Goal: Task Accomplishment & Management: Complete application form

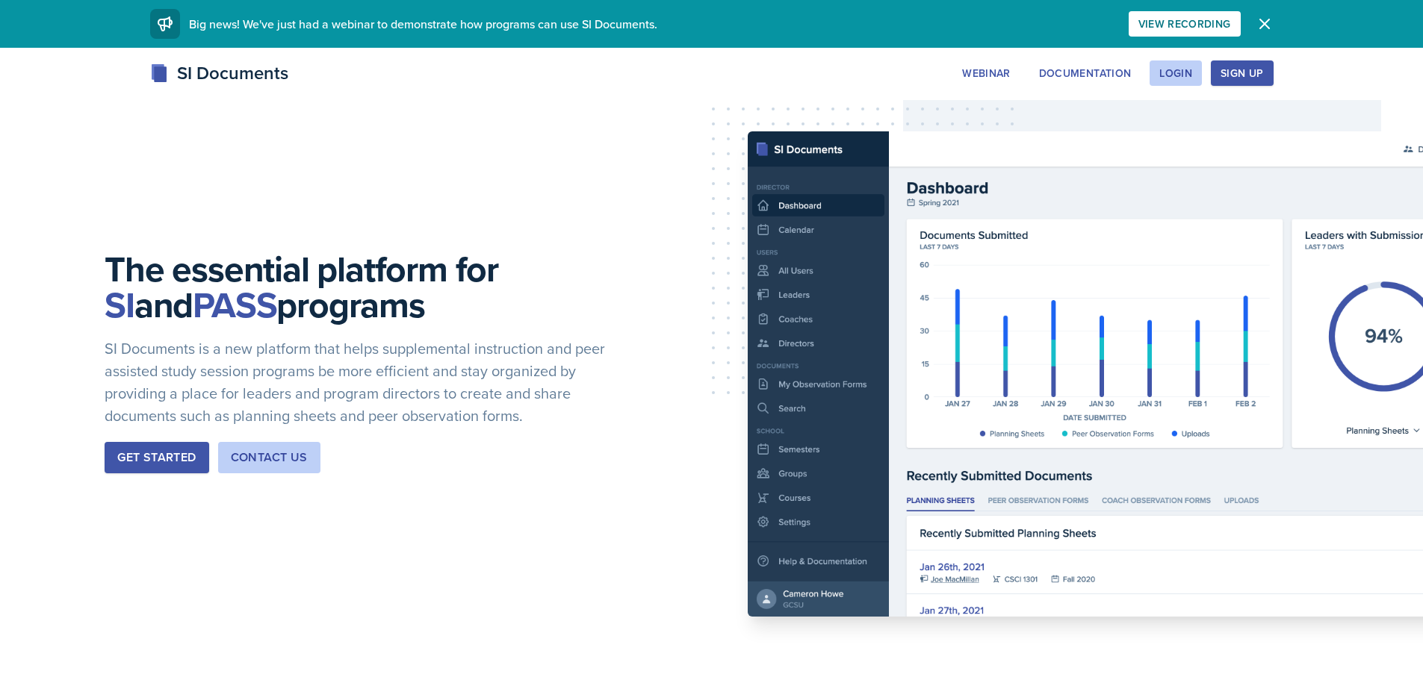
click at [1248, 69] on div "Sign Up" at bounding box center [1241, 73] width 43 height 12
click at [1161, 76] on div "Login" at bounding box center [1175, 73] width 33 height 12
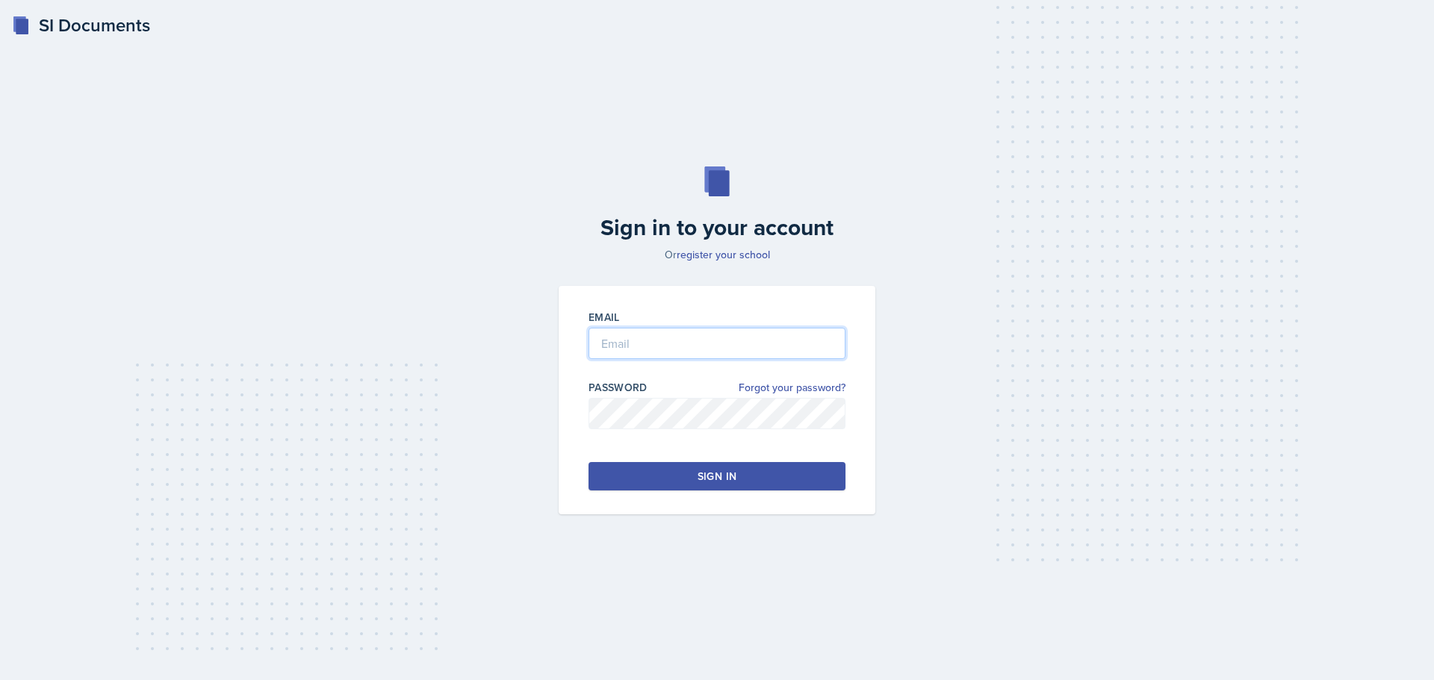
type input "[PERSON_NAME][EMAIL_ADDRESS][PERSON_NAME][DOMAIN_NAME]"
click at [673, 358] on input "[PERSON_NAME][EMAIL_ADDRESS][PERSON_NAME][DOMAIN_NAME]" at bounding box center [717, 343] width 257 height 31
click at [572, 462] on div "Email [PERSON_NAME][EMAIL_ADDRESS][PERSON_NAME][DOMAIN_NAME] Password Forgot yo…" at bounding box center [717, 400] width 317 height 229
click at [628, 487] on button "Sign in" at bounding box center [717, 476] width 257 height 28
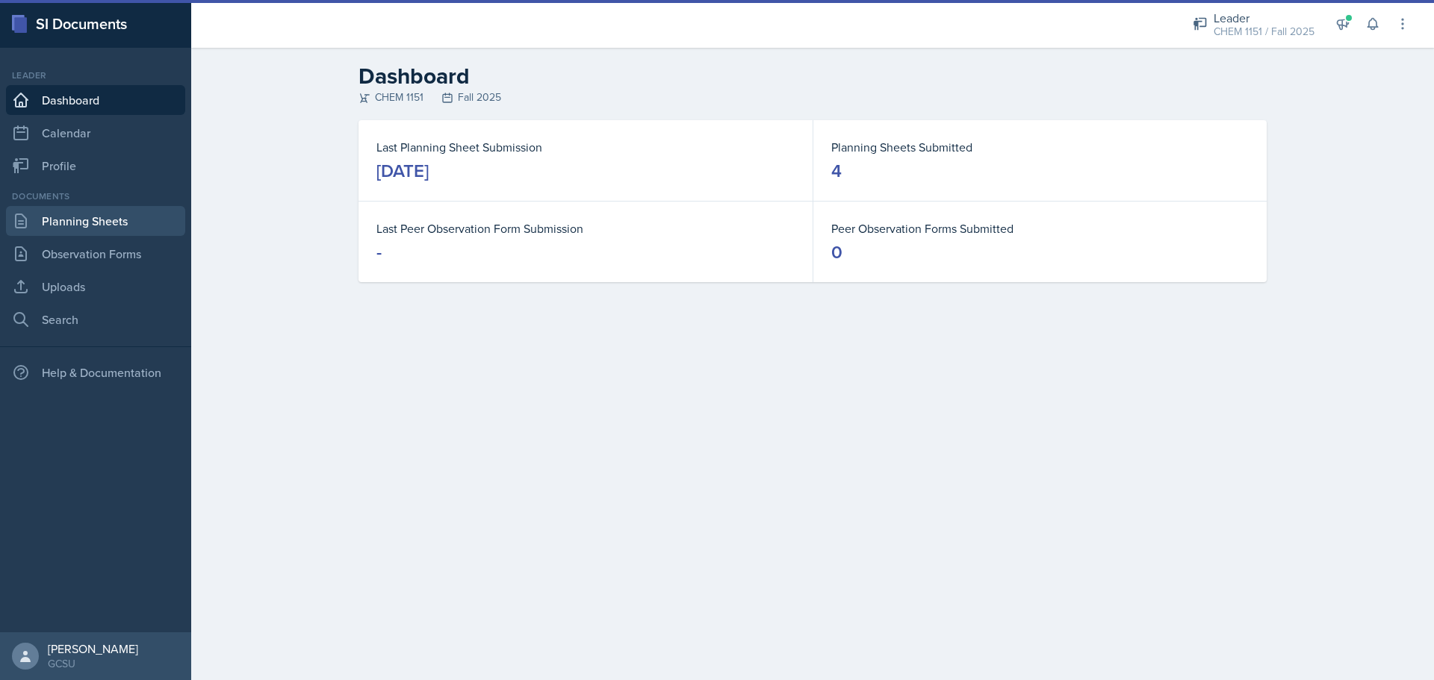
click at [86, 227] on link "Planning Sheets" at bounding box center [95, 221] width 179 height 30
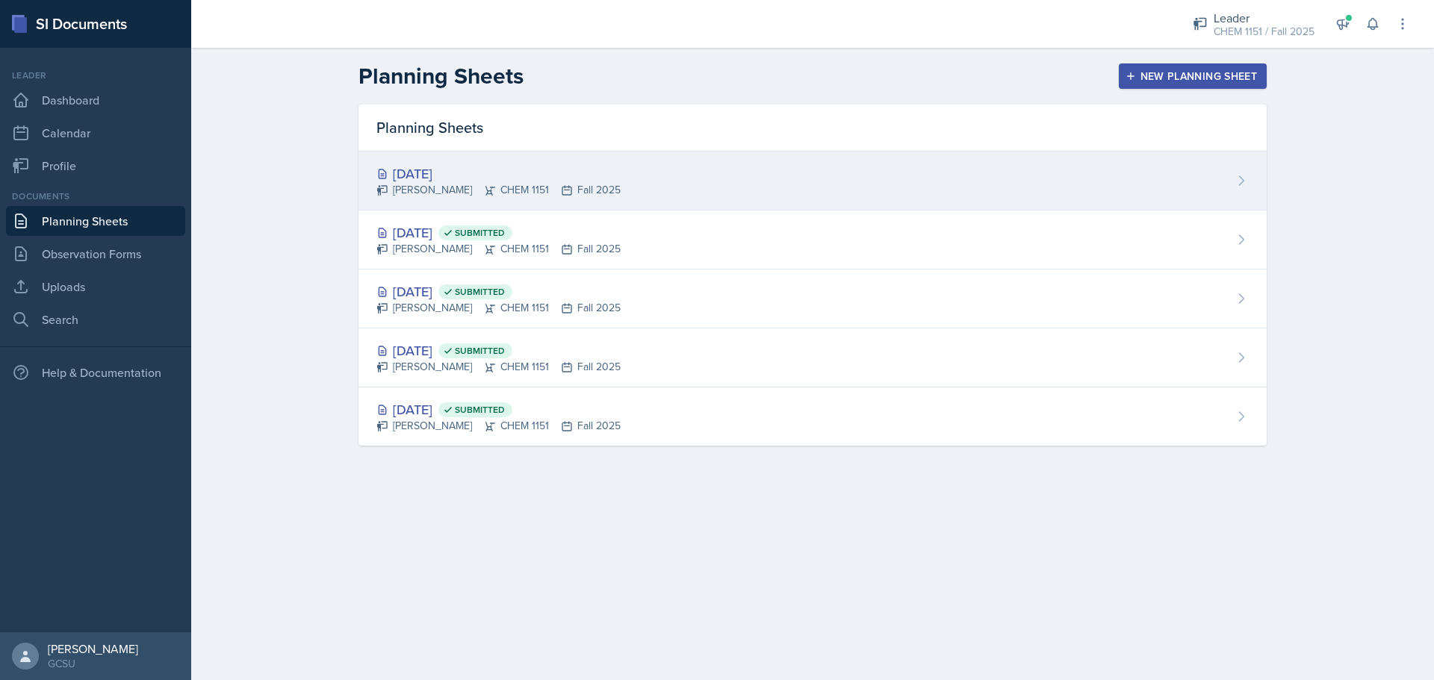
click at [846, 169] on div "[DATE] [PERSON_NAME] CHEM 1151 Fall 2025" at bounding box center [813, 181] width 908 height 59
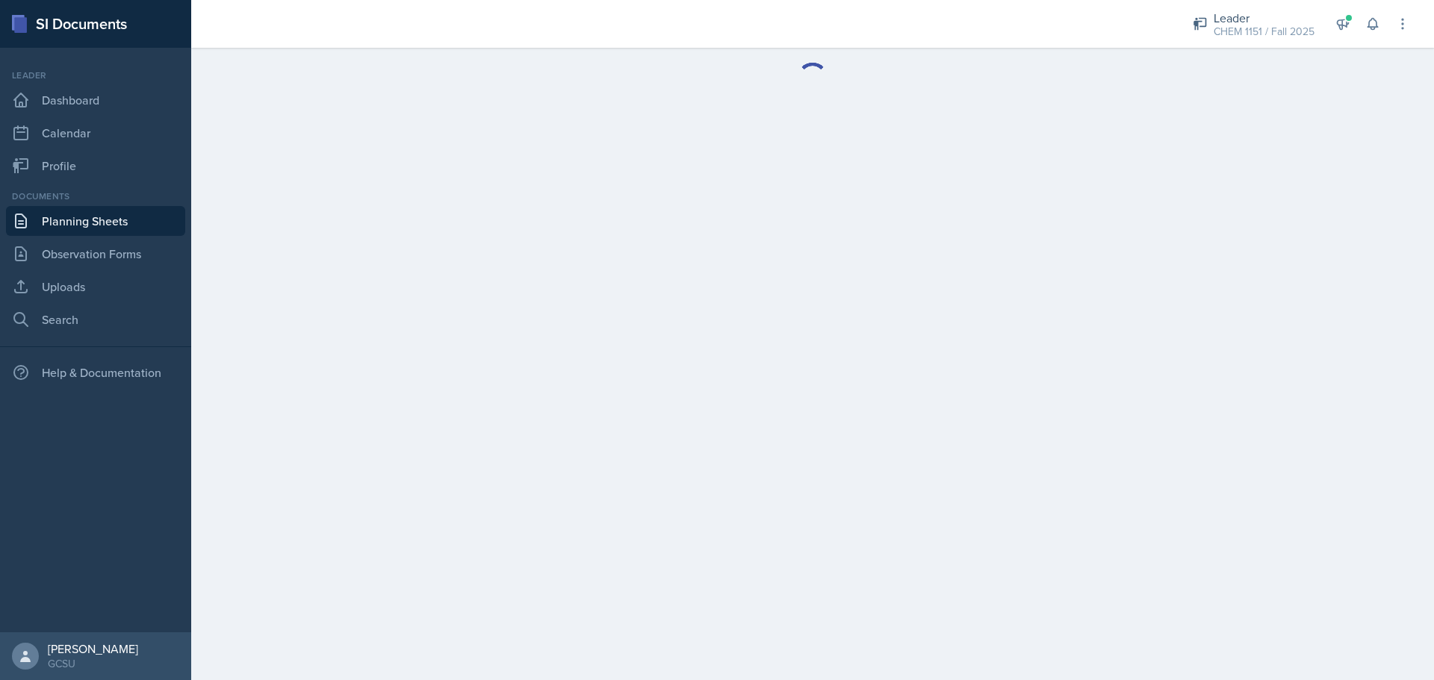
click at [844, 169] on main at bounding box center [812, 364] width 1243 height 633
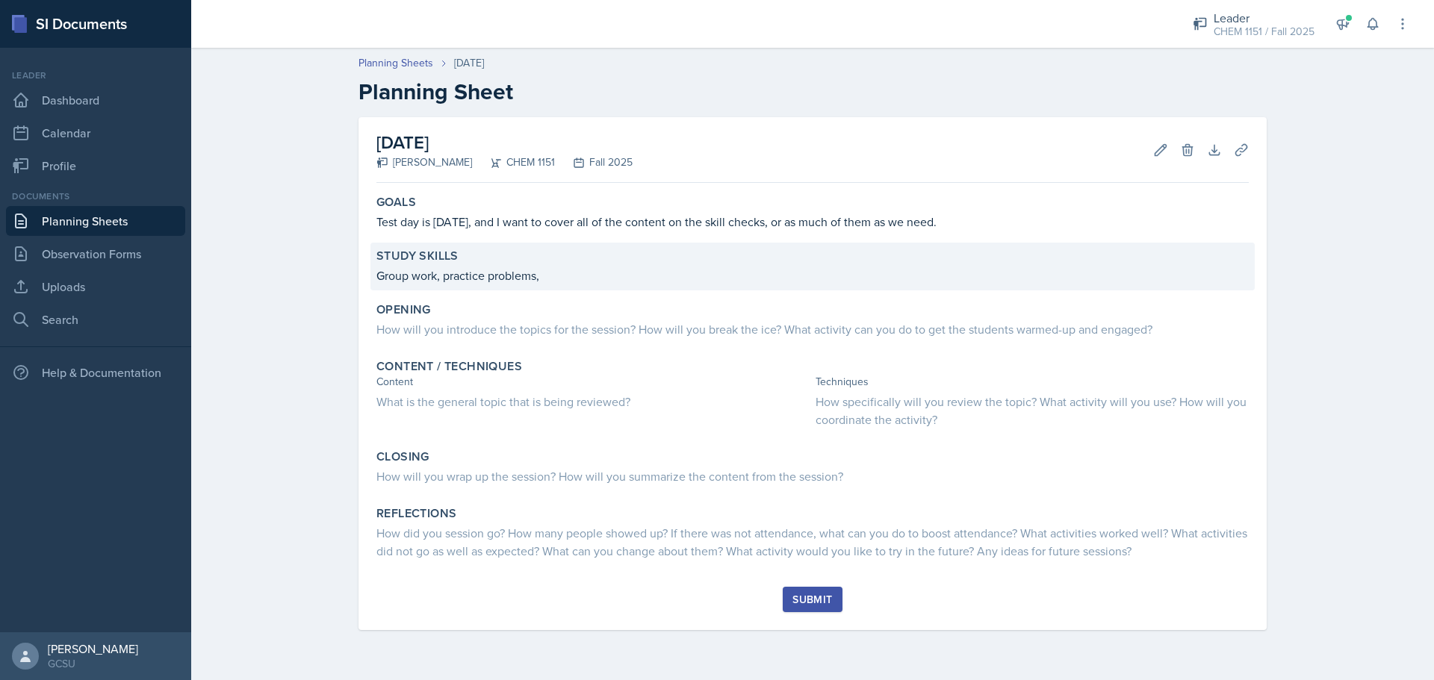
click at [562, 273] on p "Group work, practice problems," at bounding box center [812, 276] width 872 height 18
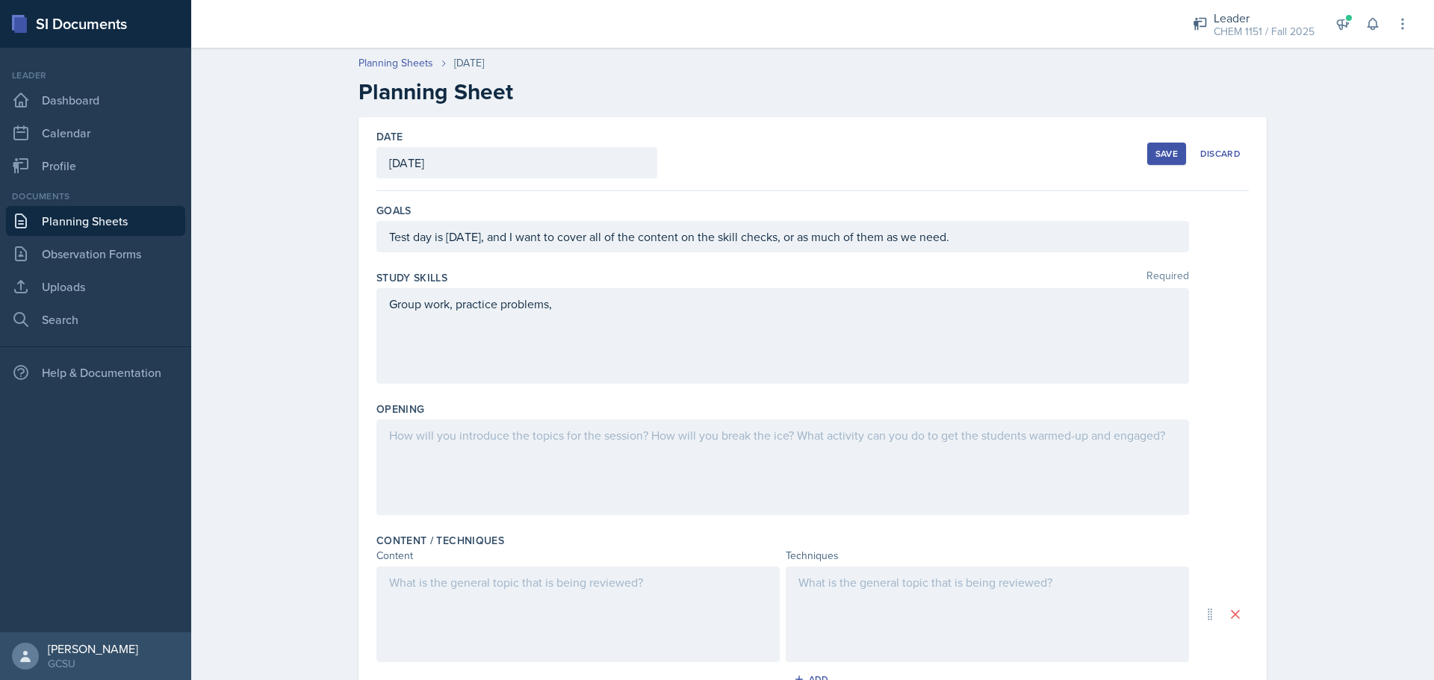
click at [450, 314] on div "Group work, practice problems," at bounding box center [782, 336] width 813 height 96
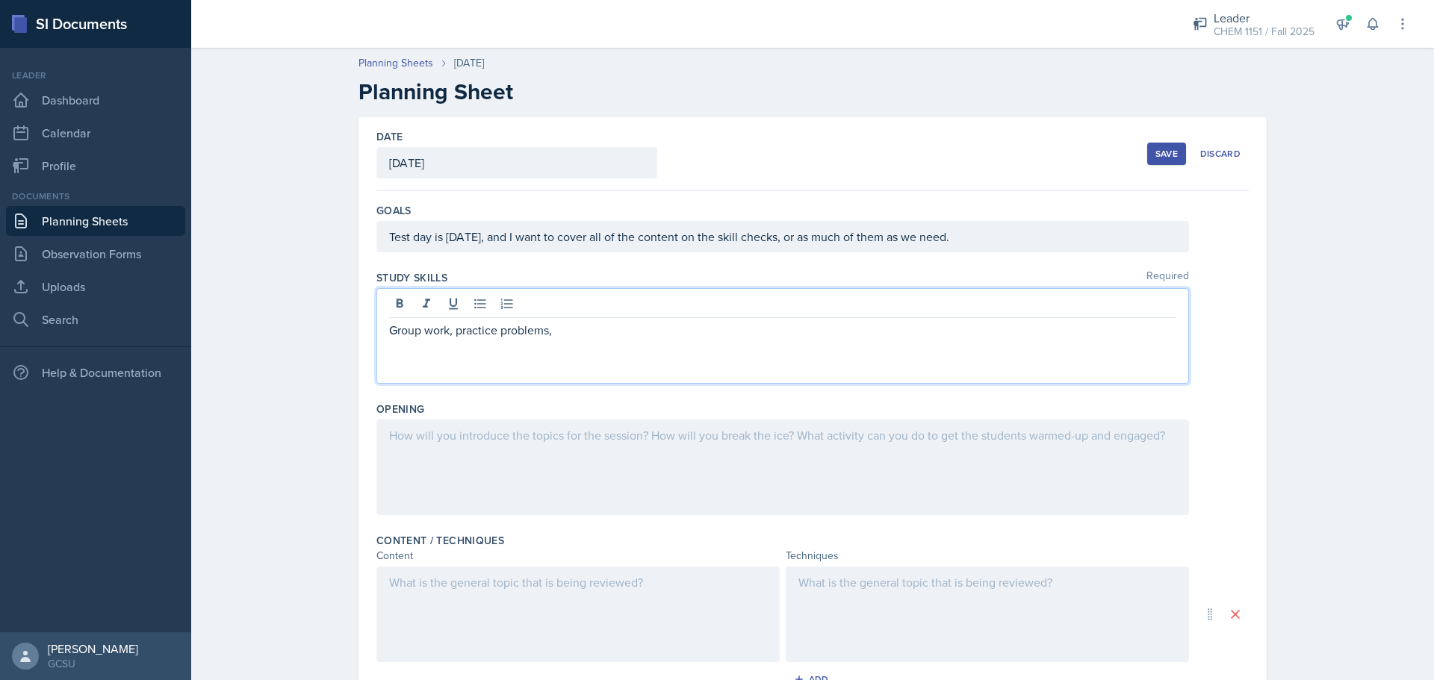
click at [453, 337] on p "Group work, practice problems," at bounding box center [782, 330] width 787 height 18
click at [616, 350] on div "Group work and practice problems," at bounding box center [782, 336] width 813 height 96
click at [611, 326] on p "Group work and practice problems," at bounding box center [782, 330] width 787 height 18
click at [732, 472] on div at bounding box center [782, 468] width 813 height 96
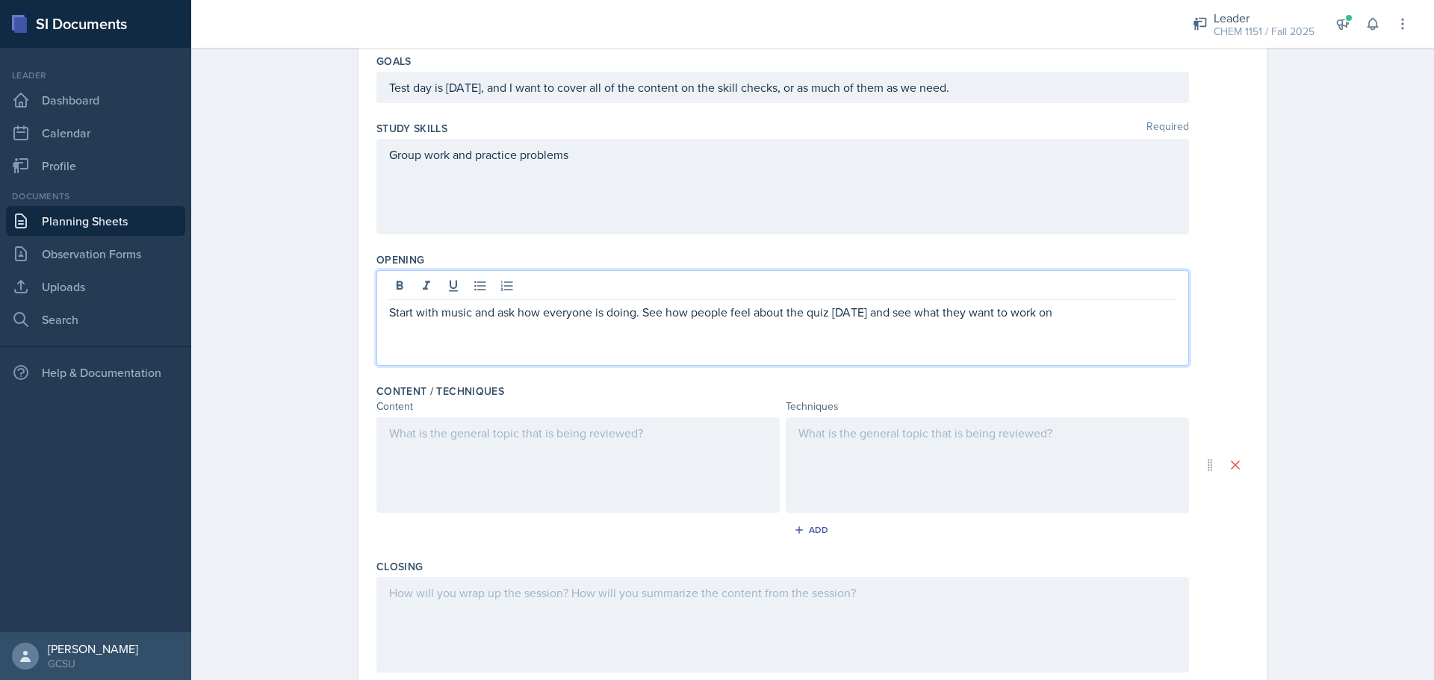
click at [643, 465] on div at bounding box center [577, 466] width 403 height 96
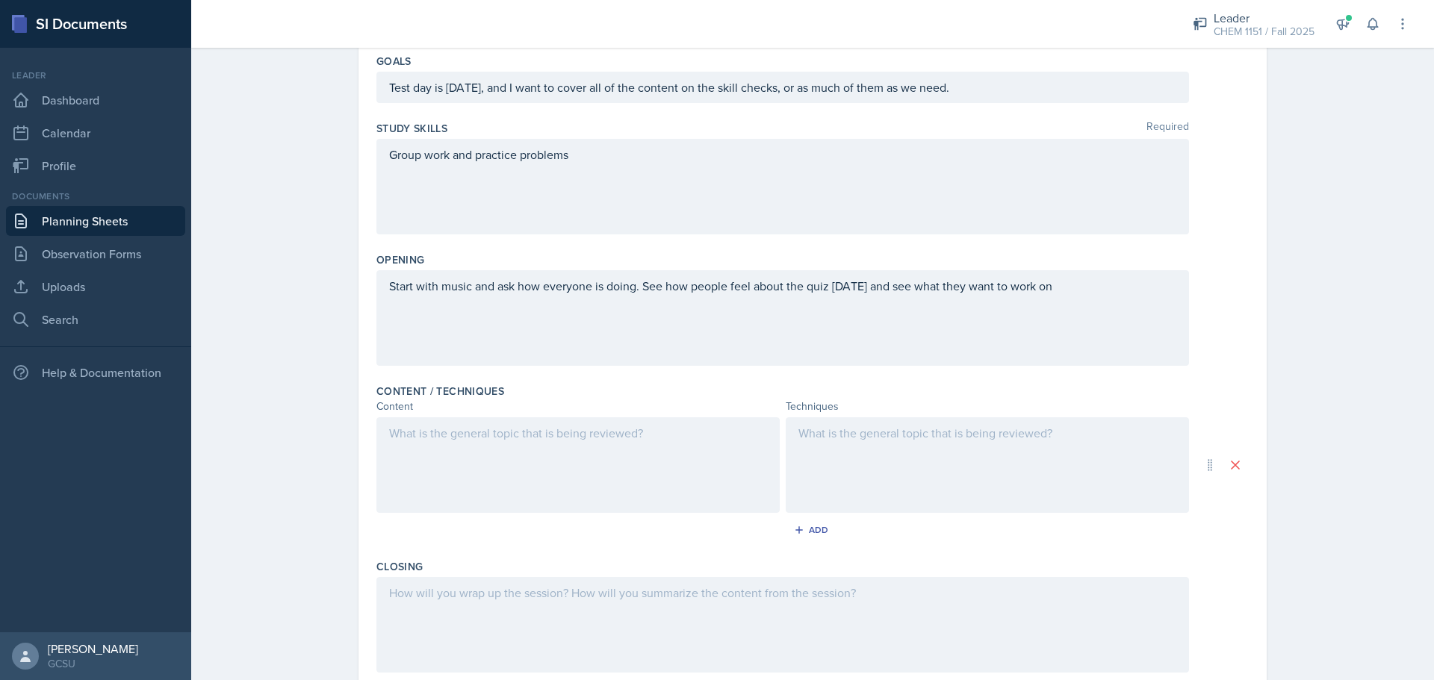
scroll to position [176, 0]
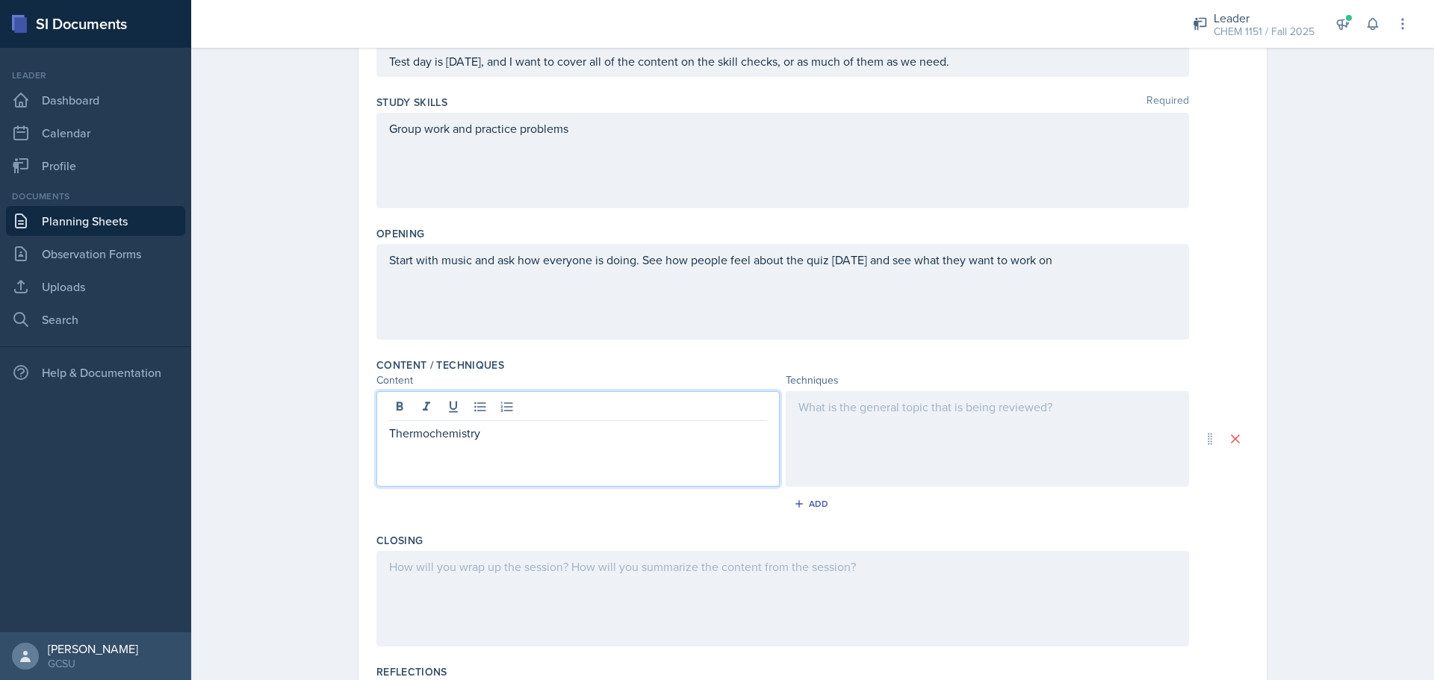
click at [391, 434] on p "Thermochemistry" at bounding box center [578, 433] width 378 height 18
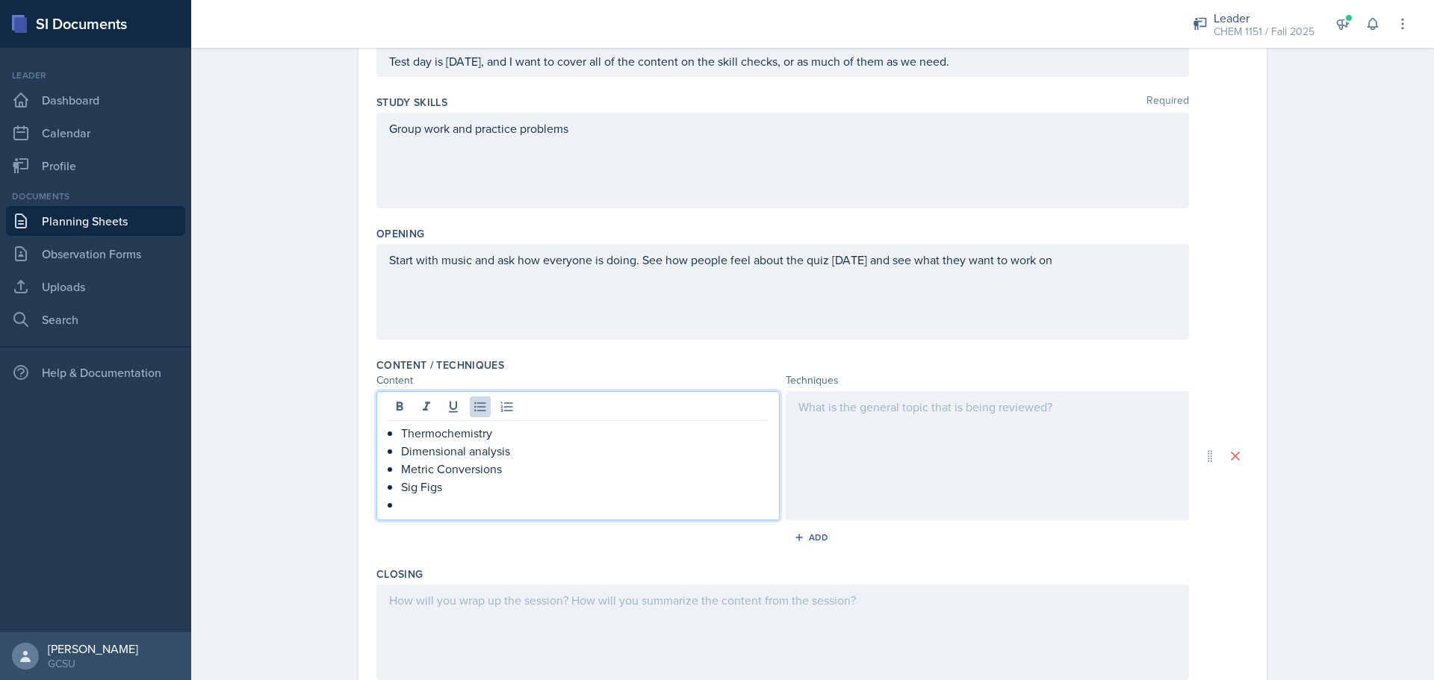
click at [1045, 443] on div at bounding box center [987, 455] width 403 height 129
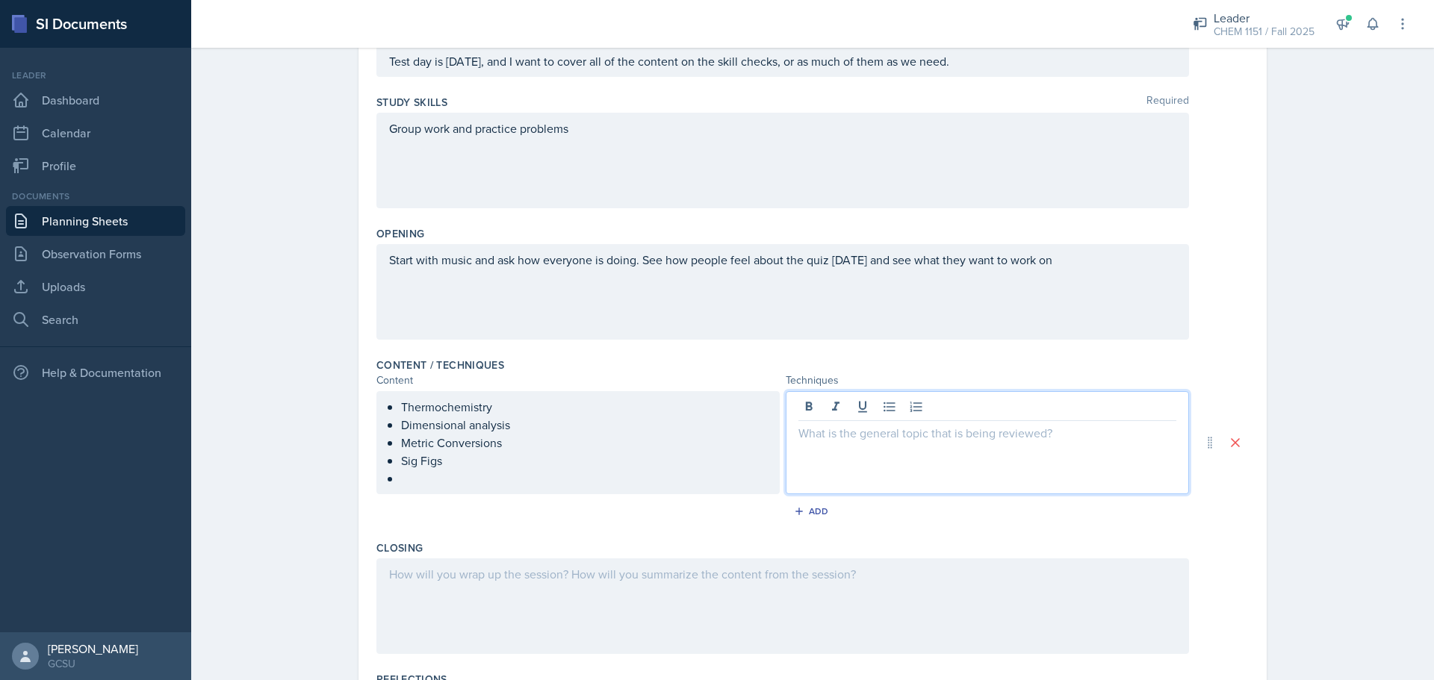
scroll to position [202, 0]
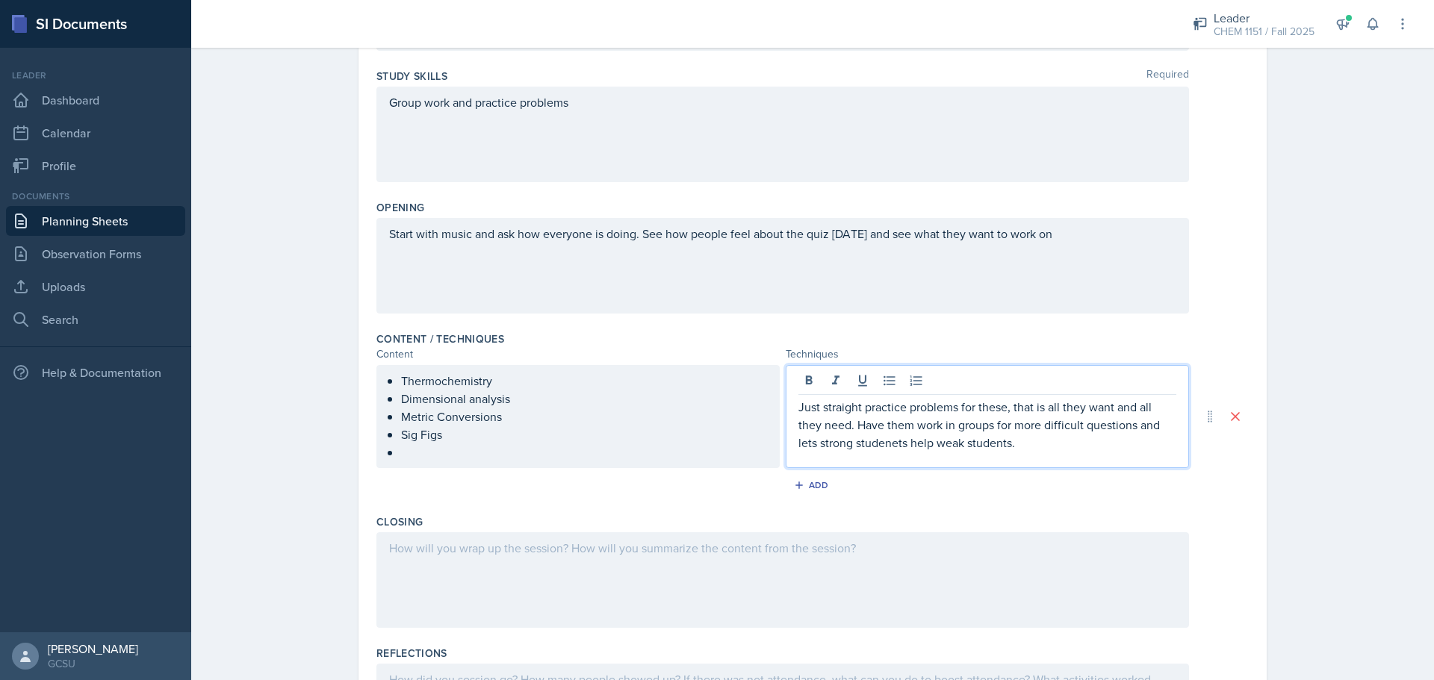
click at [1007, 550] on div at bounding box center [782, 581] width 813 height 96
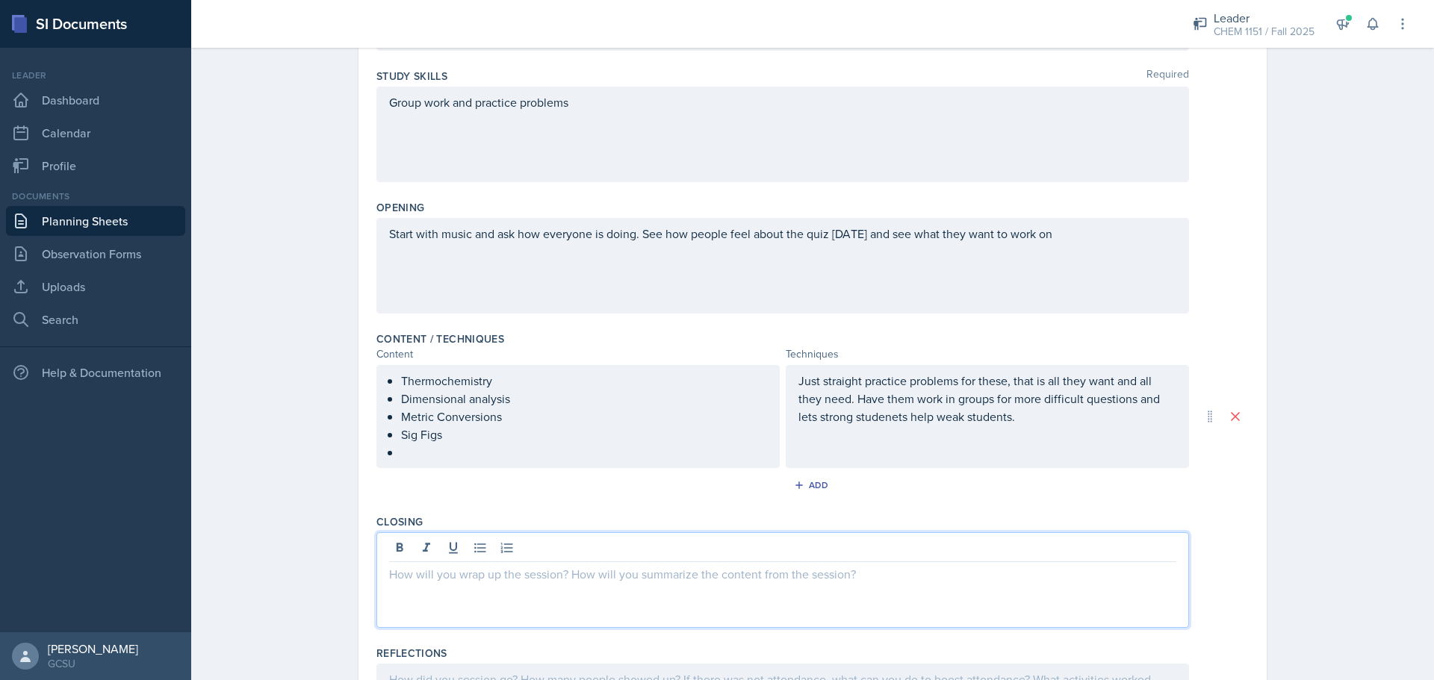
click at [658, 458] on p at bounding box center [584, 453] width 366 height 18
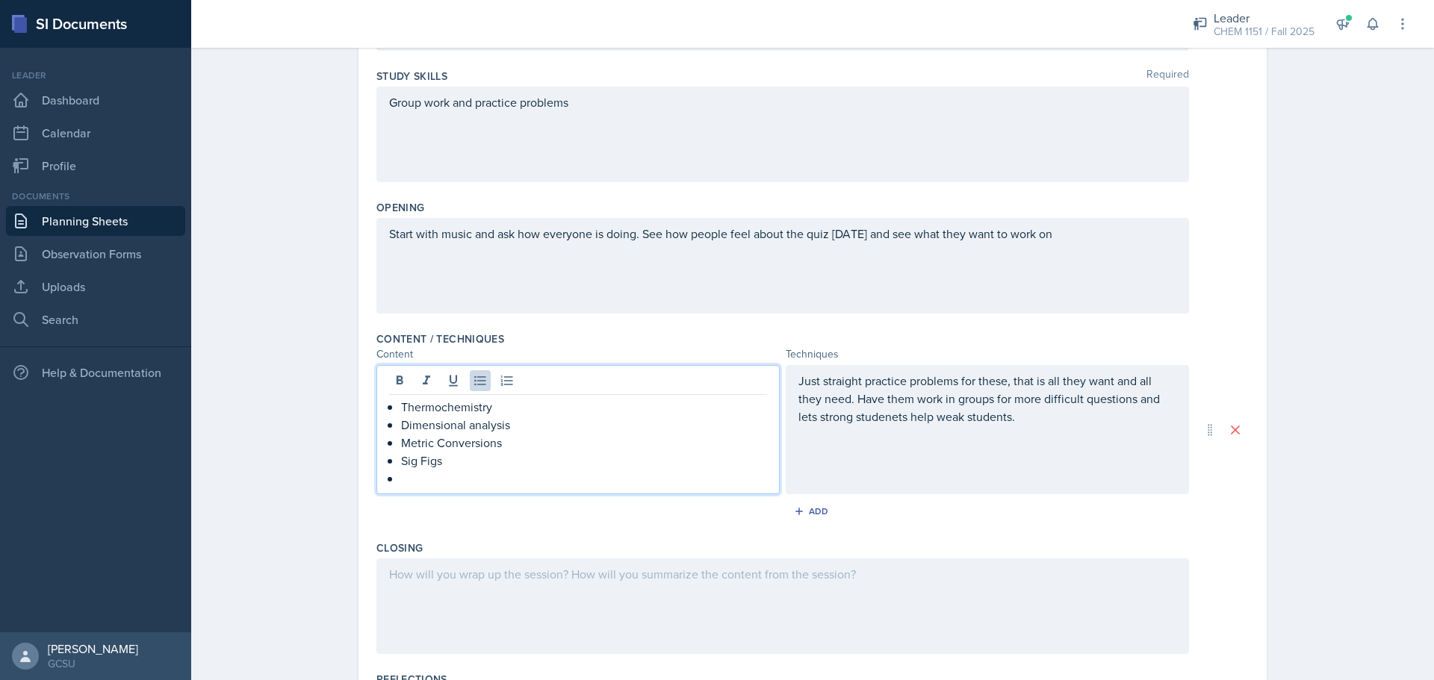
scroll to position [228, 0]
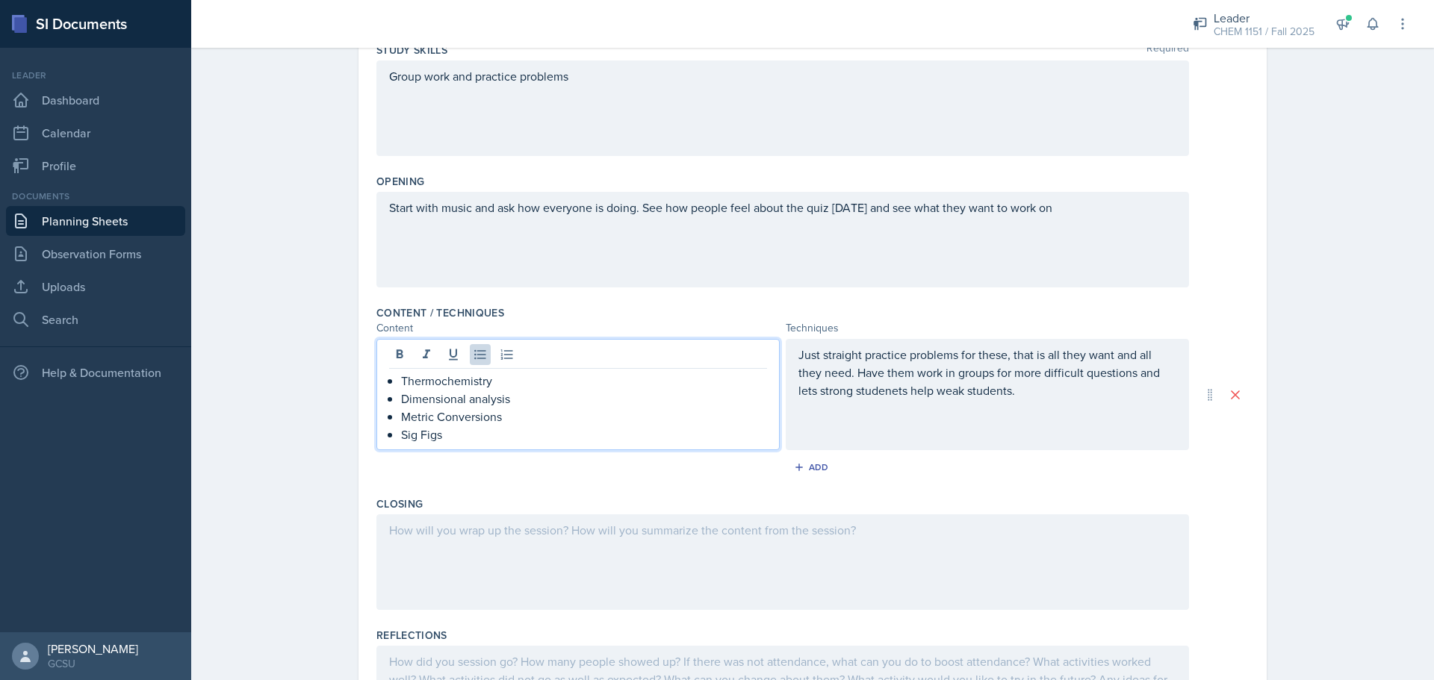
click at [1043, 381] on p "Just straight practice problems for these, that is all they want and all they n…" at bounding box center [987, 373] width 378 height 54
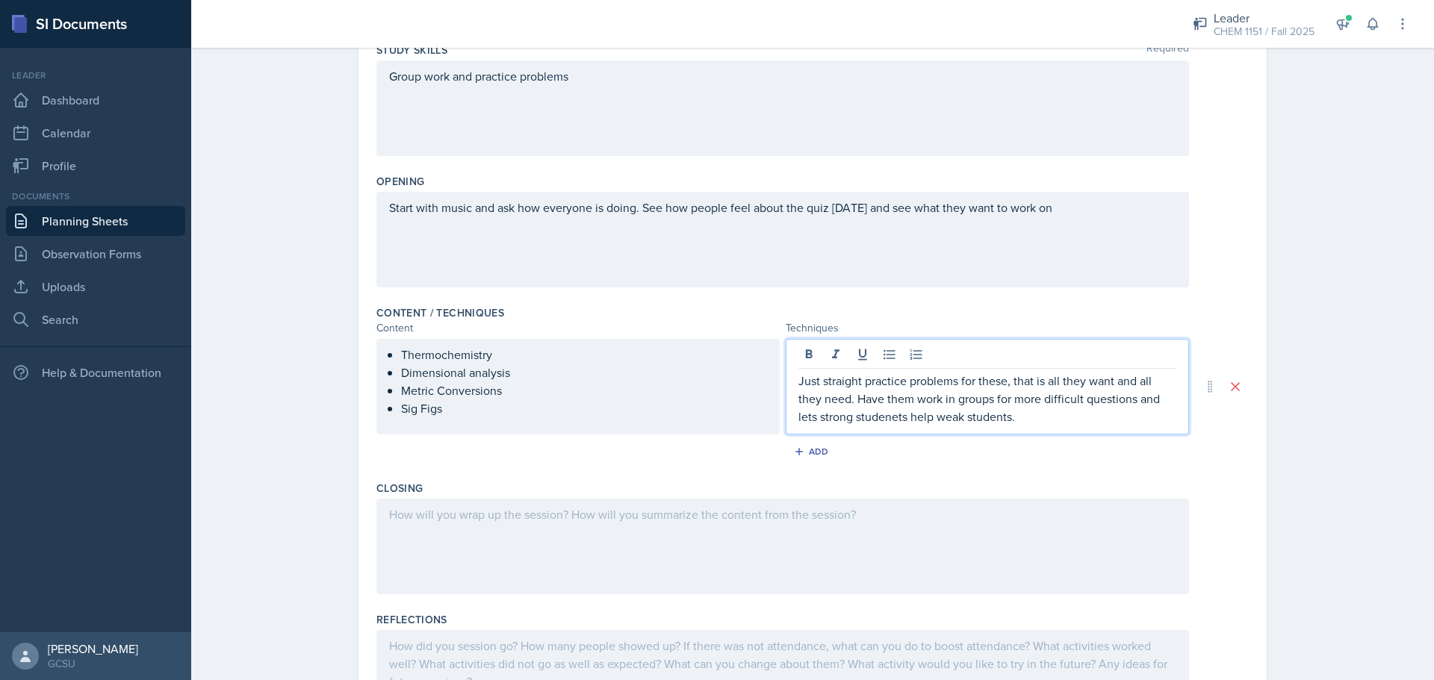
click at [1051, 400] on p "Just straight practice problems for these, that is all they want and all they n…" at bounding box center [987, 399] width 378 height 54
click at [1059, 418] on p "Just straight practice problems for these, that is all they want and all they n…" at bounding box center [987, 399] width 378 height 54
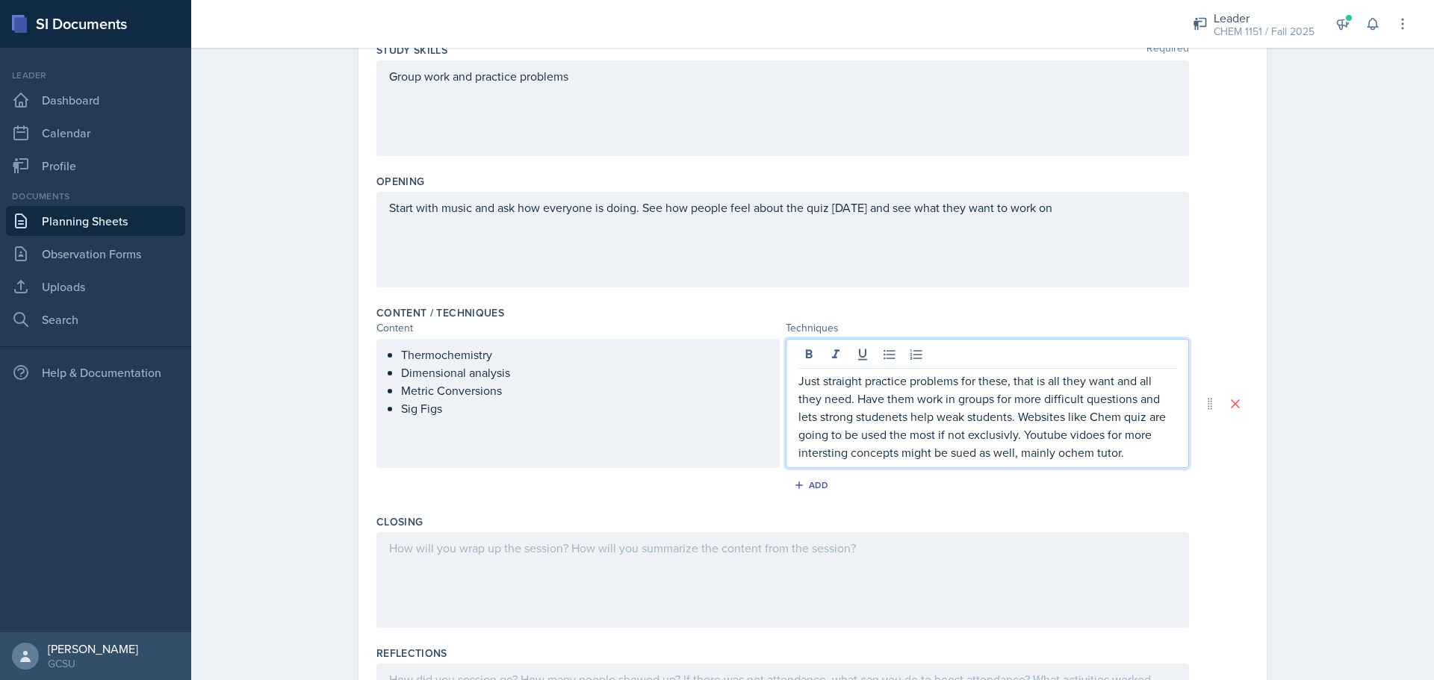
click at [984, 570] on div at bounding box center [782, 581] width 813 height 96
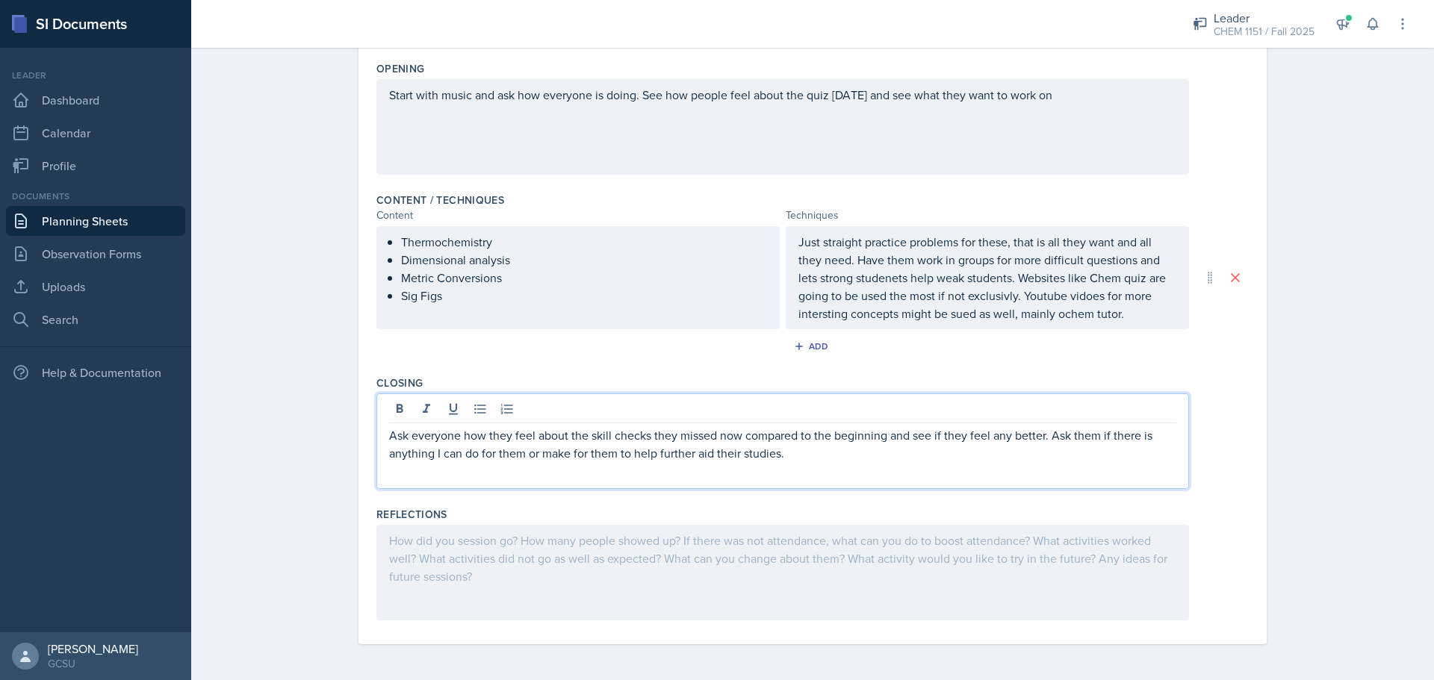
scroll to position [0, 0]
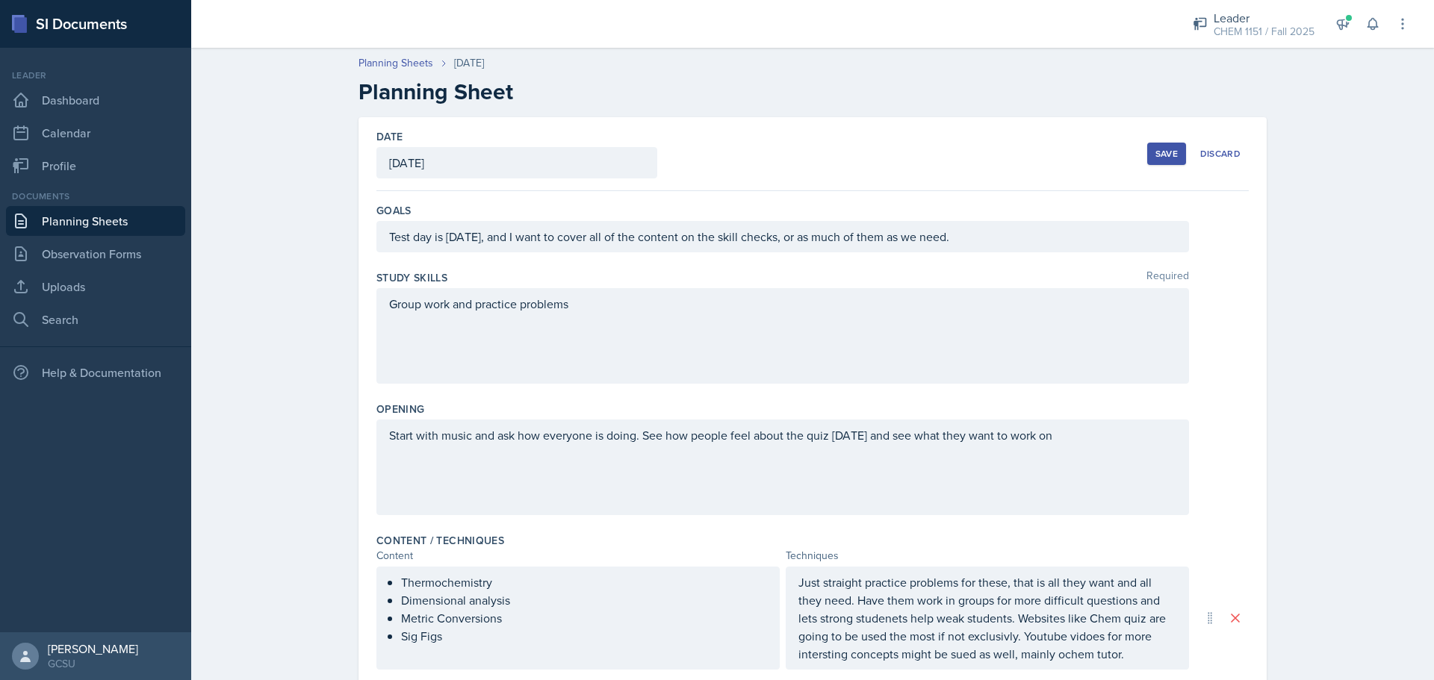
click at [1155, 166] on div "Save Discard" at bounding box center [1198, 154] width 102 height 34
click at [1155, 153] on div "Save" at bounding box center [1166, 154] width 22 height 12
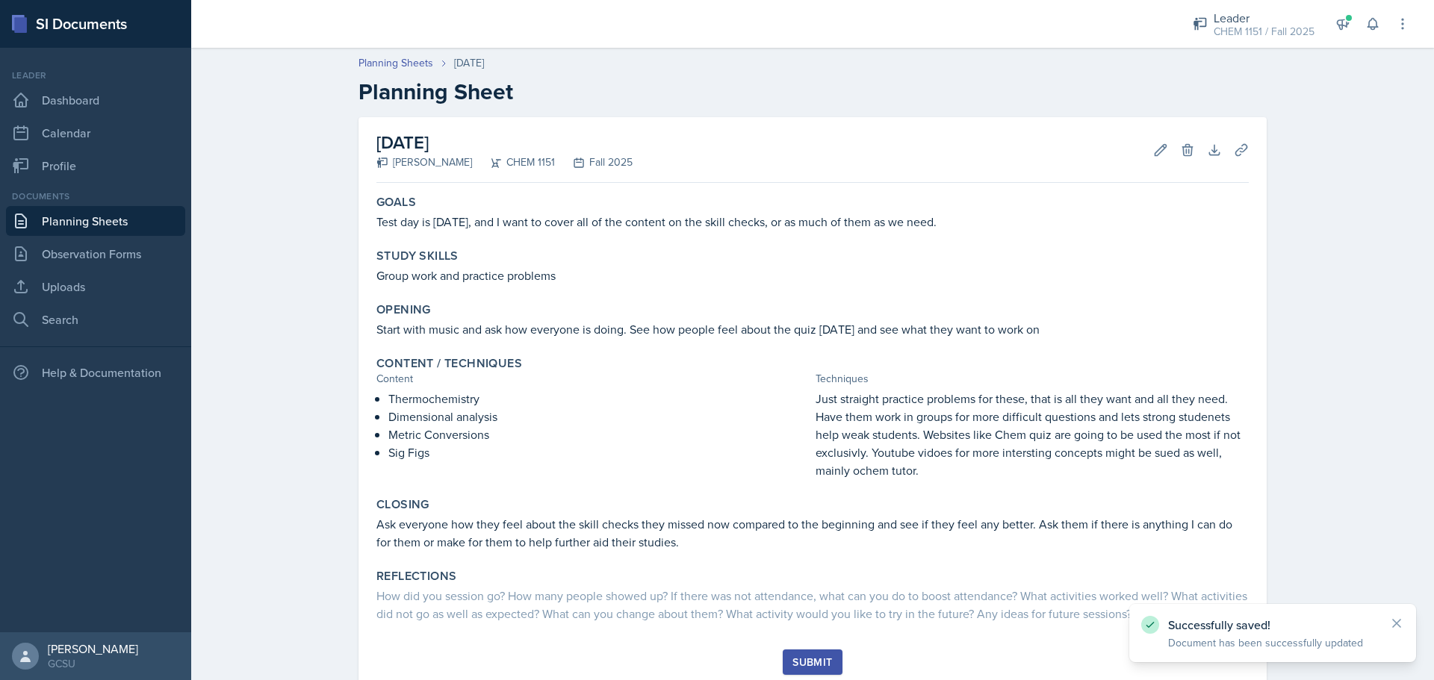
click at [815, 664] on div "Submit" at bounding box center [812, 663] width 40 height 12
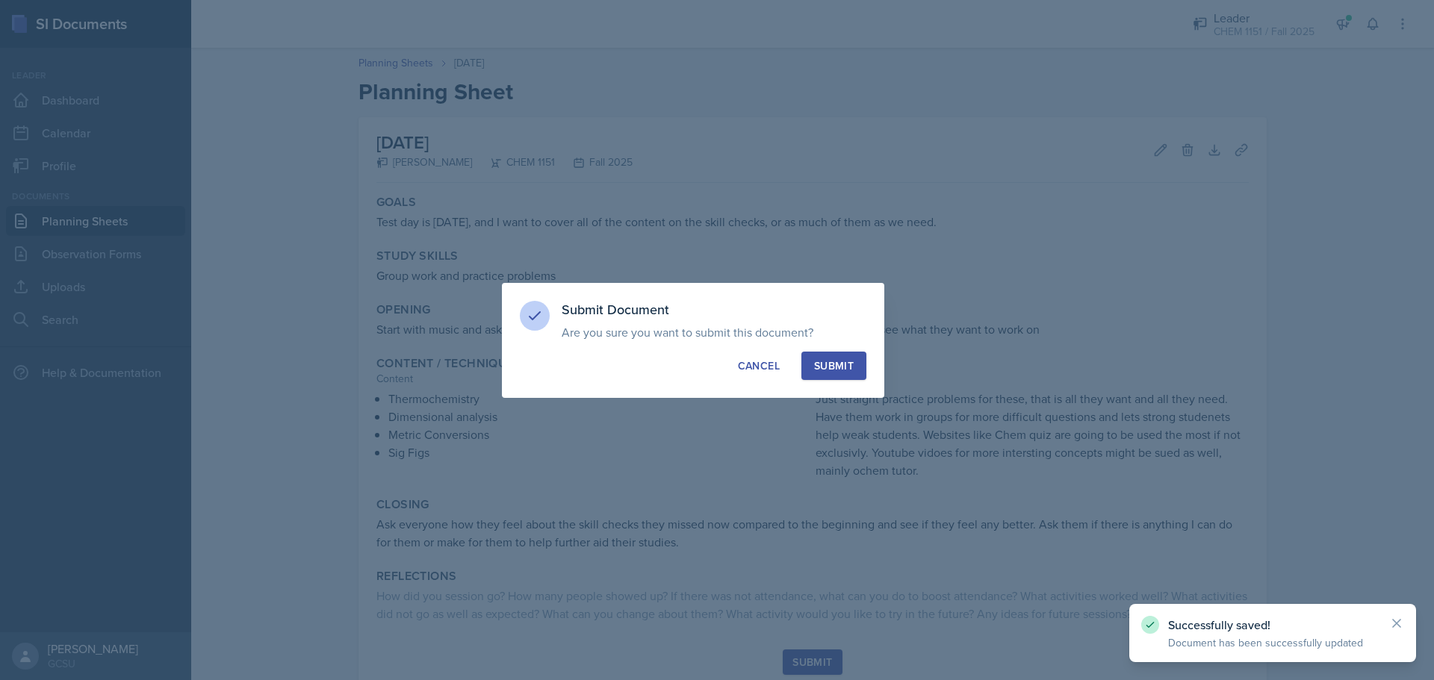
click at [822, 365] on div "Submit" at bounding box center [834, 366] width 40 height 15
